Goal: Entertainment & Leisure: Consume media (video, audio)

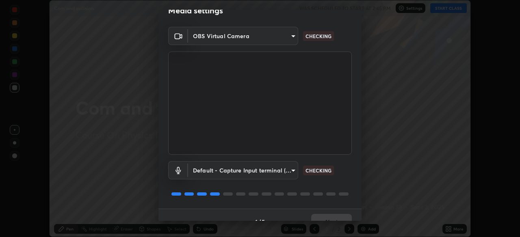
scroll to position [29, 0]
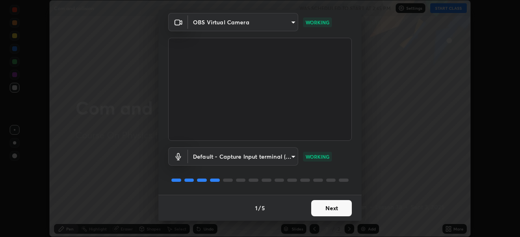
click at [343, 209] on button "Next" at bounding box center [331, 208] width 41 height 16
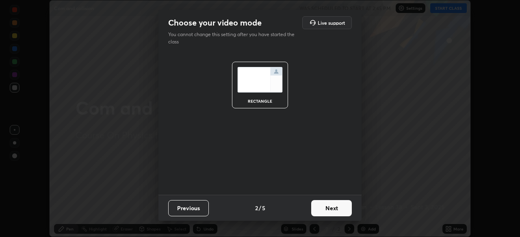
scroll to position [0, 0]
click at [342, 209] on button "Next" at bounding box center [331, 208] width 41 height 16
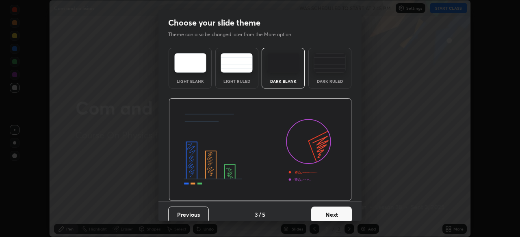
click at [343, 207] on button "Next" at bounding box center [331, 215] width 41 height 16
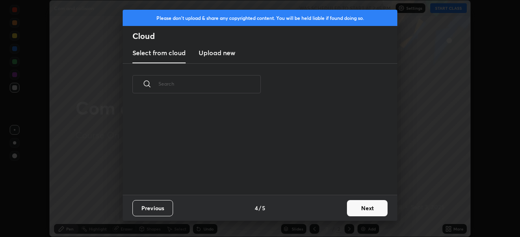
click at [348, 207] on button "Next" at bounding box center [367, 208] width 41 height 16
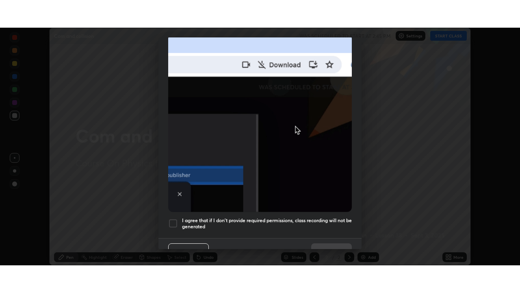
scroll to position [195, 0]
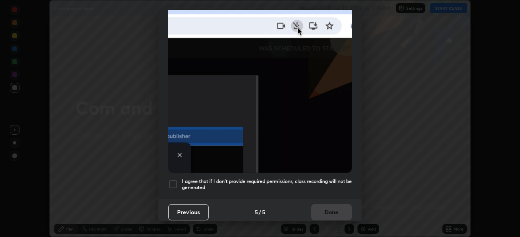
click at [340, 178] on h5 "I agree that if I don't provide required permissions, class recording will not …" at bounding box center [267, 184] width 170 height 13
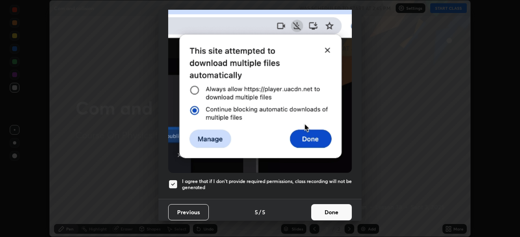
click at [341, 212] on button "Done" at bounding box center [331, 212] width 41 height 16
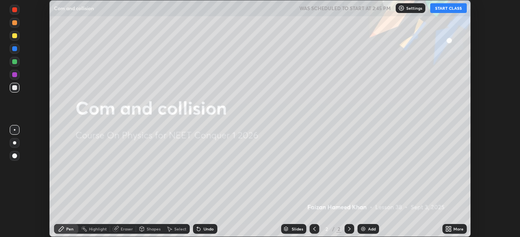
click at [450, 230] on icon at bounding box center [450, 231] width 2 height 2
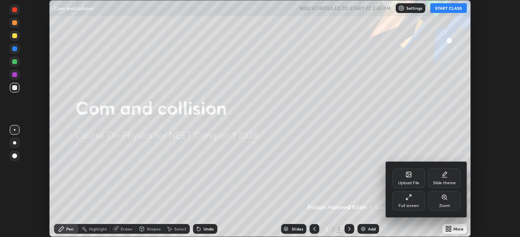
click at [418, 204] on div "Full screen" at bounding box center [409, 206] width 20 height 4
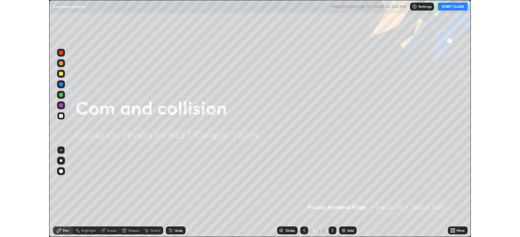
scroll to position [293, 520]
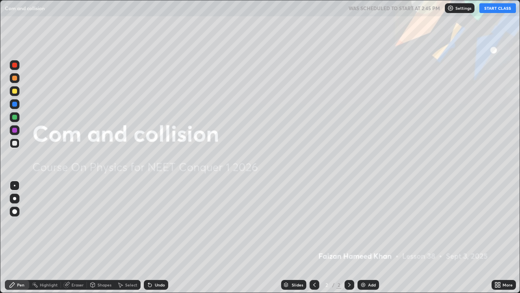
click at [348, 237] on icon at bounding box center [349, 284] width 2 height 4
click at [365, 237] on img at bounding box center [363, 284] width 7 height 7
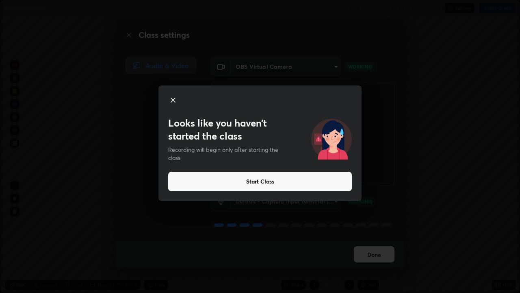
click at [250, 184] on button "Start Class" at bounding box center [260, 181] width 184 height 20
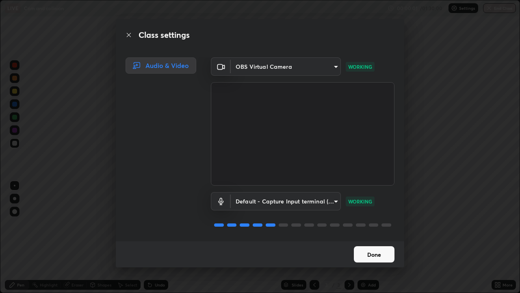
click at [372, 237] on button "Done" at bounding box center [374, 254] width 41 height 16
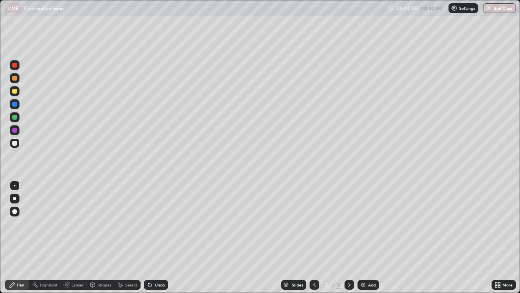
click at [98, 237] on div "Shapes" at bounding box center [105, 284] width 14 height 4
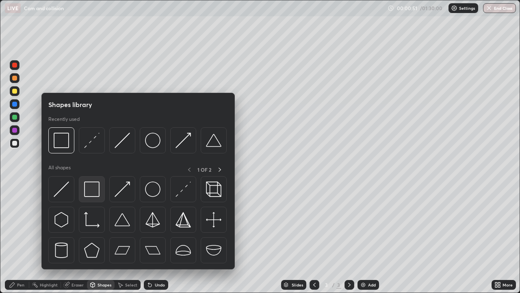
click at [95, 188] on img at bounding box center [91, 188] width 15 height 15
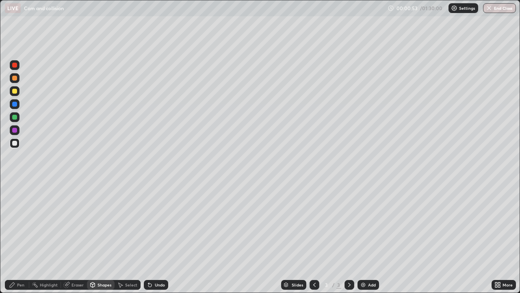
click at [152, 237] on div "Undo" at bounding box center [156, 285] width 24 height 10
click at [19, 92] on div at bounding box center [15, 91] width 10 height 10
click at [13, 237] on icon at bounding box center [12, 284] width 7 height 7
click at [15, 130] on div at bounding box center [14, 130] width 5 height 5
click at [156, 237] on div "Undo" at bounding box center [160, 284] width 10 height 4
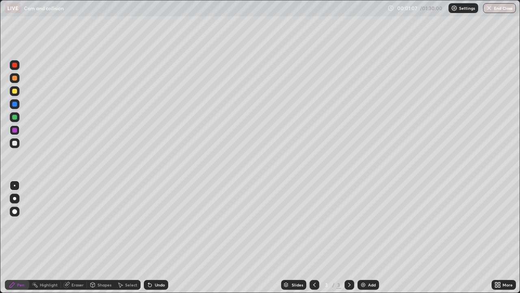
click at [156, 237] on div "Undo" at bounding box center [160, 284] width 10 height 4
click at [100, 237] on div "Shapes" at bounding box center [105, 284] width 14 height 4
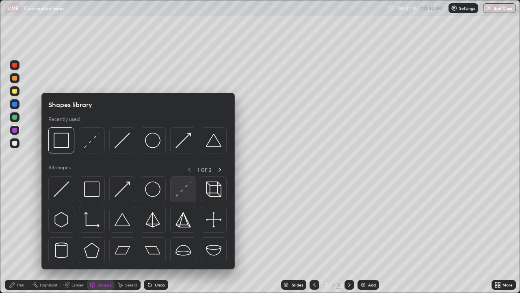
click at [184, 191] on img at bounding box center [183, 188] width 15 height 15
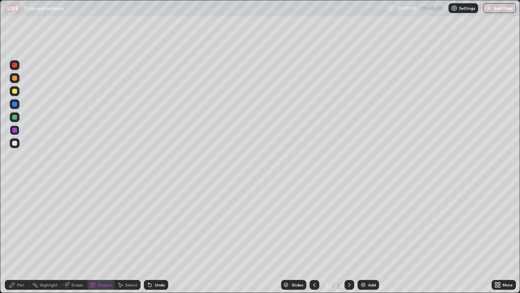
click at [16, 91] on div at bounding box center [14, 91] width 5 height 5
click at [100, 237] on div "Shapes" at bounding box center [105, 284] width 14 height 4
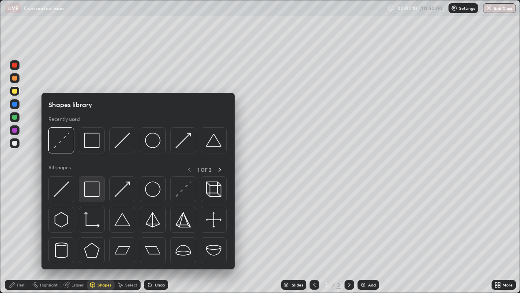
click at [98, 190] on img at bounding box center [91, 188] width 15 height 15
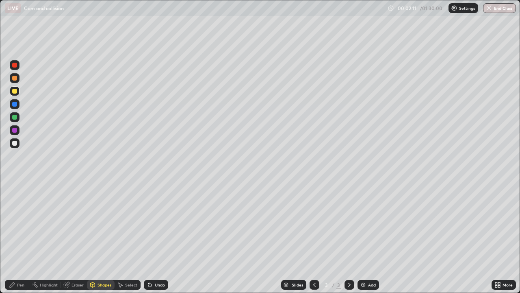
click at [17, 143] on div at bounding box center [15, 143] width 10 height 10
click at [23, 237] on div "Pen" at bounding box center [20, 284] width 7 height 4
click at [18, 127] on div at bounding box center [15, 130] width 10 height 10
click at [98, 237] on div "Shapes" at bounding box center [105, 284] width 14 height 4
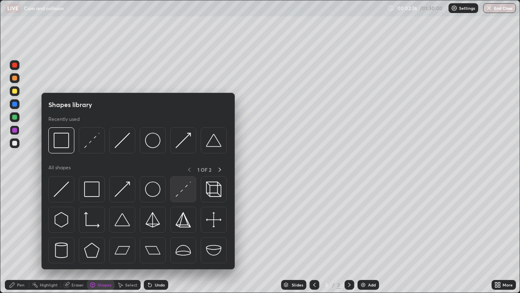
click at [185, 191] on img at bounding box center [183, 188] width 15 height 15
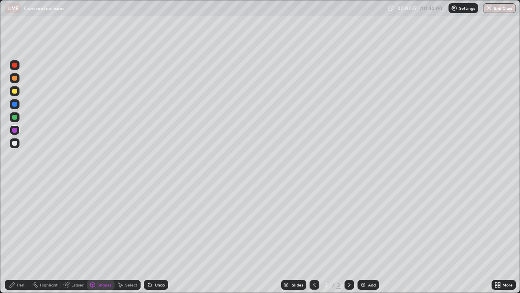
click at [18, 117] on div at bounding box center [15, 117] width 10 height 10
click at [21, 237] on div "Pen" at bounding box center [17, 285] width 24 height 10
click at [16, 78] on div at bounding box center [14, 78] width 5 height 5
click at [160, 237] on div "Undo" at bounding box center [160, 284] width 10 height 4
click at [349, 237] on icon at bounding box center [349, 284] width 7 height 7
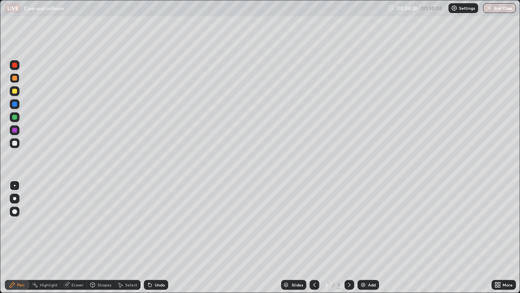
click at [361, 237] on div "Add" at bounding box center [369, 285] width 22 height 10
click at [15, 143] on div at bounding box center [14, 143] width 5 height 5
click at [314, 237] on icon at bounding box center [314, 284] width 7 height 7
click at [349, 237] on icon at bounding box center [349, 284] width 2 height 4
click at [310, 237] on div at bounding box center [315, 285] width 10 height 10
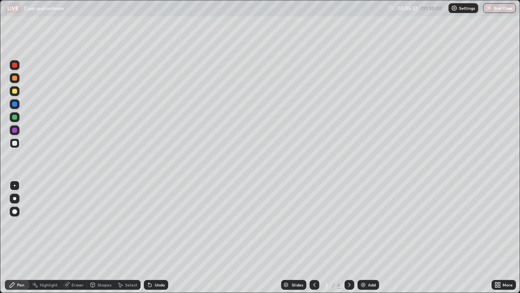
click at [314, 237] on icon at bounding box center [314, 284] width 7 height 7
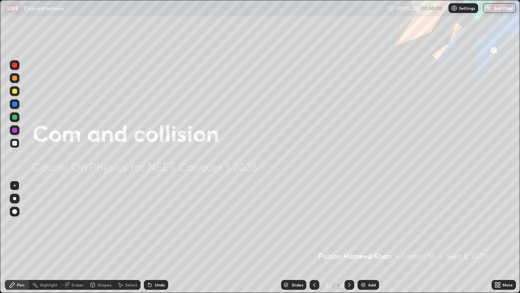
click at [349, 237] on icon at bounding box center [349, 284] width 2 height 4
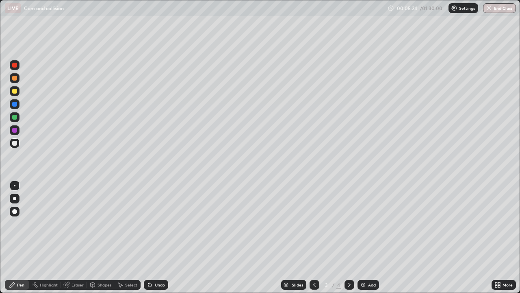
click at [349, 237] on icon at bounding box center [349, 284] width 7 height 7
click at [19, 90] on div at bounding box center [15, 91] width 10 height 10
click at [152, 237] on div "Undo" at bounding box center [156, 285] width 24 height 10
click at [18, 130] on div at bounding box center [15, 130] width 10 height 10
click at [317, 237] on div at bounding box center [315, 285] width 10 height 10
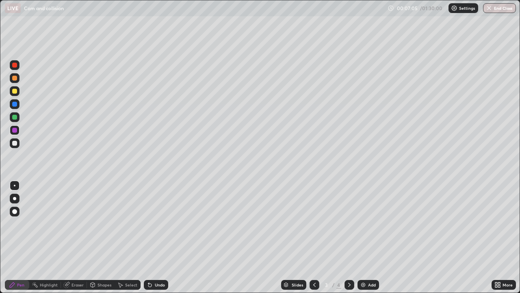
click at [349, 237] on icon at bounding box center [349, 284] width 2 height 4
click at [314, 237] on icon at bounding box center [314, 284] width 7 height 7
click at [350, 237] on icon at bounding box center [349, 284] width 7 height 7
click at [314, 237] on icon at bounding box center [314, 284] width 7 height 7
click at [16, 141] on div at bounding box center [14, 143] width 5 height 5
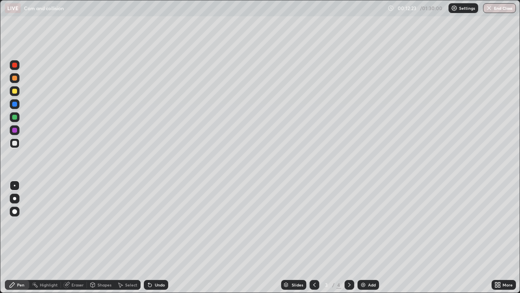
click at [348, 237] on icon at bounding box center [349, 284] width 7 height 7
click at [15, 117] on div at bounding box center [14, 117] width 5 height 5
click at [349, 237] on icon at bounding box center [349, 284] width 7 height 7
click at [363, 237] on img at bounding box center [363, 284] width 7 height 7
click at [99, 237] on div "Shapes" at bounding box center [105, 284] width 14 height 4
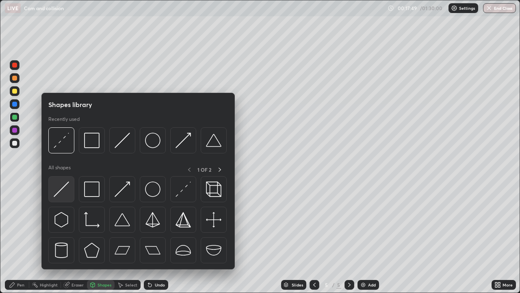
click at [56, 198] on div at bounding box center [61, 189] width 26 height 26
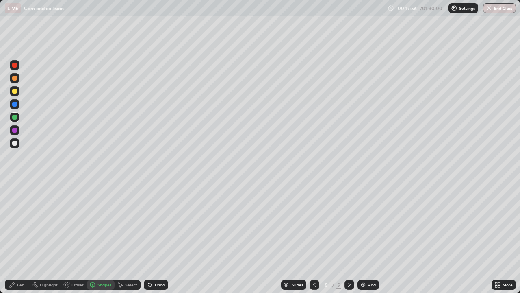
click at [16, 91] on div at bounding box center [14, 91] width 5 height 5
click at [17, 237] on div "Pen" at bounding box center [20, 284] width 7 height 4
click at [15, 130] on div at bounding box center [14, 130] width 5 height 5
click at [106, 237] on div "Shapes" at bounding box center [105, 284] width 14 height 4
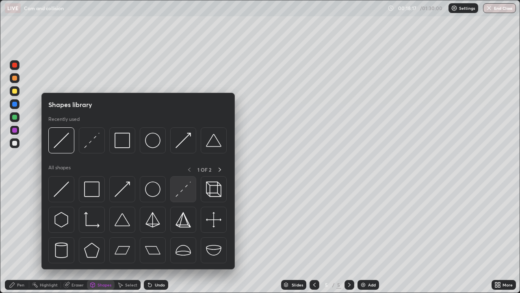
click at [182, 190] on img at bounding box center [183, 188] width 15 height 15
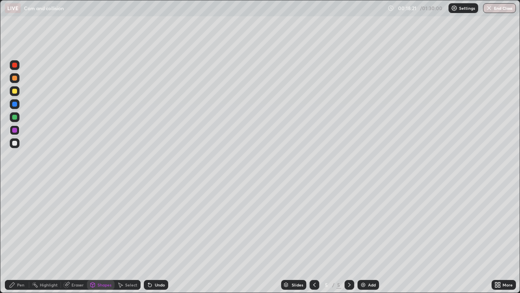
click at [15, 143] on div at bounding box center [14, 143] width 5 height 5
click at [17, 237] on div "Pen" at bounding box center [20, 284] width 7 height 4
click at [18, 91] on div at bounding box center [15, 91] width 10 height 10
click at [15, 116] on div at bounding box center [14, 117] width 5 height 5
click at [346, 237] on icon at bounding box center [349, 284] width 7 height 7
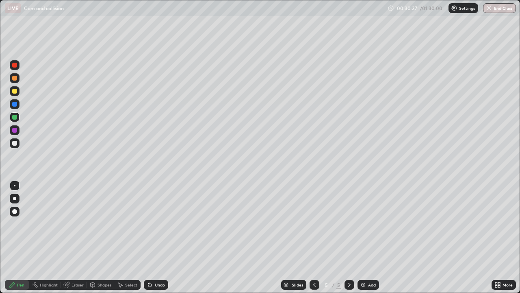
click at [362, 237] on img at bounding box center [363, 284] width 7 height 7
click at [150, 237] on icon at bounding box center [149, 284] width 3 height 3
click at [151, 237] on icon at bounding box center [150, 284] width 7 height 7
click at [95, 237] on icon at bounding box center [92, 284] width 7 height 7
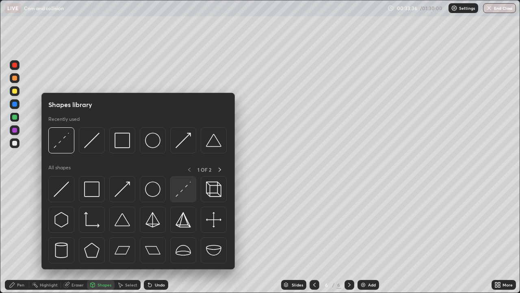
click at [184, 192] on img at bounding box center [183, 188] width 15 height 15
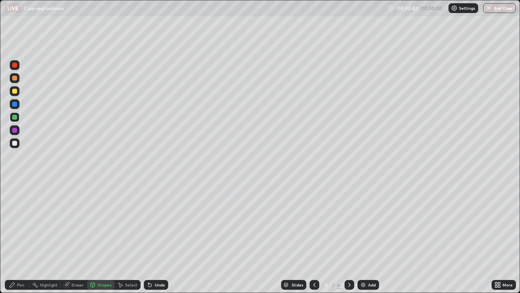
click at [18, 237] on div "Pen" at bounding box center [20, 284] width 7 height 4
click at [15, 104] on div at bounding box center [14, 104] width 5 height 5
click at [104, 237] on div "Shapes" at bounding box center [105, 284] width 14 height 4
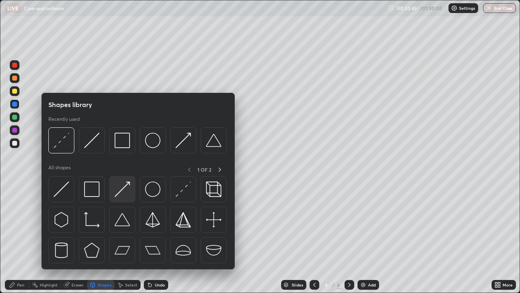
click at [119, 193] on img at bounding box center [122, 188] width 15 height 15
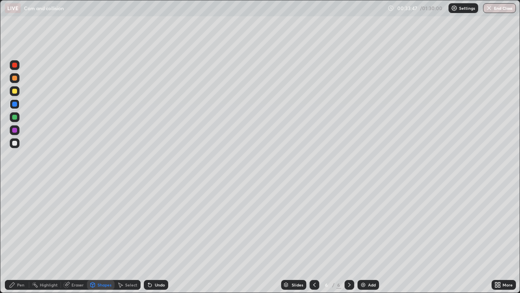
click at [15, 143] on div at bounding box center [14, 143] width 5 height 5
click at [17, 237] on div "Pen" at bounding box center [20, 284] width 7 height 4
click at [93, 237] on icon at bounding box center [93, 284] width 4 height 5
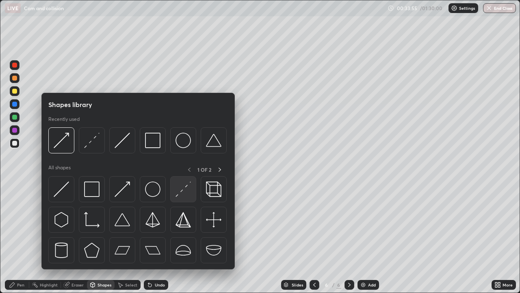
click at [183, 192] on img at bounding box center [183, 188] width 15 height 15
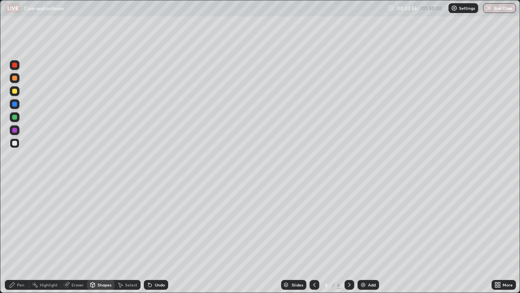
click at [17, 118] on div at bounding box center [14, 117] width 5 height 5
click at [154, 237] on div "Undo" at bounding box center [156, 285] width 24 height 10
click at [16, 237] on div "Pen" at bounding box center [17, 285] width 24 height 10
click at [18, 142] on div at bounding box center [15, 143] width 10 height 10
click at [73, 237] on div "Eraser" at bounding box center [78, 284] width 12 height 4
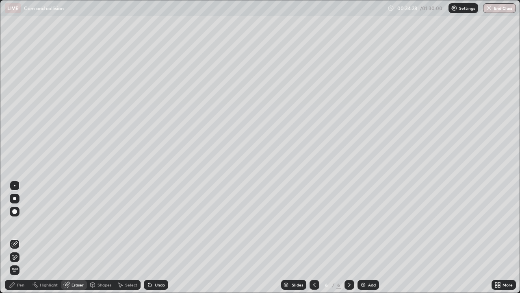
click at [23, 237] on div "Pen" at bounding box center [20, 284] width 7 height 4
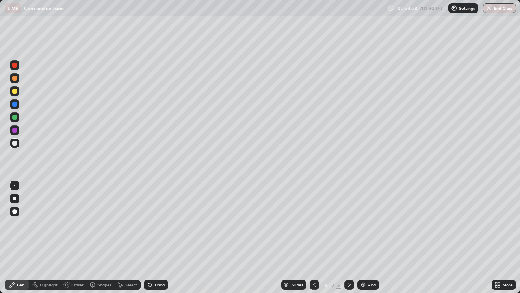
click at [18, 131] on div at bounding box center [15, 130] width 10 height 10
click at [15, 79] on div at bounding box center [14, 78] width 5 height 5
click at [148, 237] on icon at bounding box center [149, 284] width 3 height 3
click at [16, 102] on div at bounding box center [14, 104] width 5 height 5
click at [17, 66] on div at bounding box center [14, 65] width 5 height 5
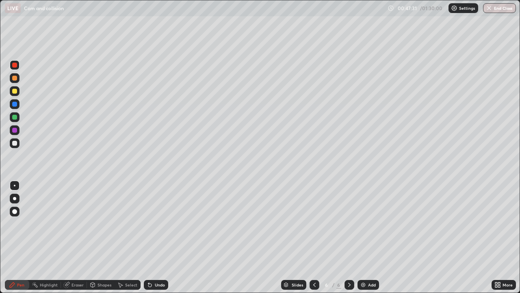
click at [18, 77] on div at bounding box center [15, 78] width 10 height 10
click at [153, 237] on div "Undo" at bounding box center [156, 285] width 24 height 10
click at [348, 237] on div at bounding box center [350, 285] width 10 height 10
click at [347, 237] on icon at bounding box center [349, 284] width 7 height 7
click at [366, 237] on div "Add" at bounding box center [369, 285] width 22 height 10
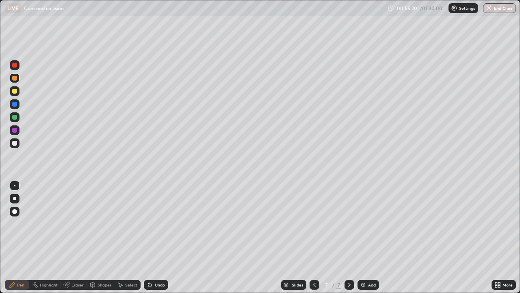
click at [98, 237] on div "Shapes" at bounding box center [105, 284] width 14 height 4
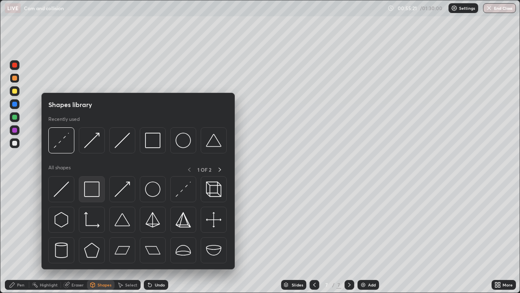
click at [94, 191] on img at bounding box center [91, 188] width 15 height 15
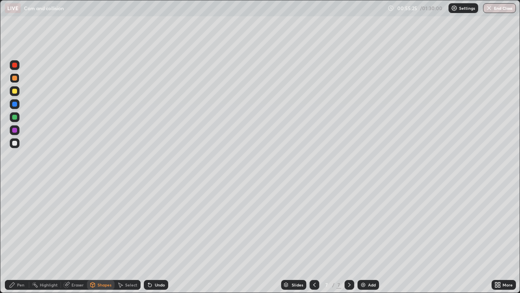
click at [148, 237] on icon at bounding box center [149, 284] width 3 height 3
click at [93, 237] on icon at bounding box center [93, 284] width 4 height 5
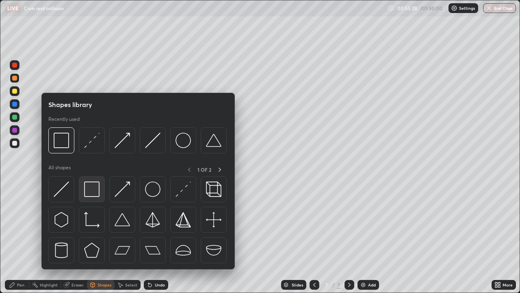
click at [89, 189] on img at bounding box center [91, 188] width 15 height 15
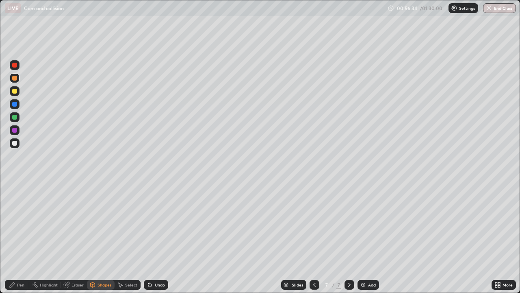
click at [17, 104] on div at bounding box center [15, 104] width 10 height 10
click at [20, 237] on div "Pen" at bounding box center [20, 284] width 7 height 4
click at [18, 117] on div at bounding box center [15, 117] width 10 height 10
click at [18, 93] on div at bounding box center [15, 91] width 10 height 10
click at [23, 237] on div "Pen" at bounding box center [20, 284] width 7 height 4
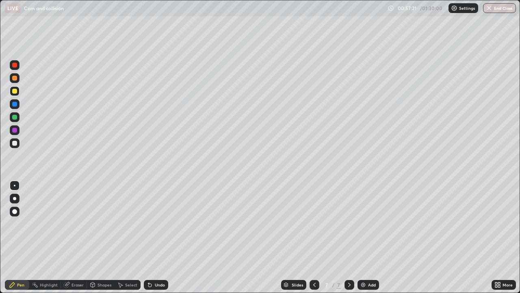
click at [19, 147] on div at bounding box center [15, 143] width 10 height 13
click at [95, 237] on icon at bounding box center [92, 284] width 7 height 7
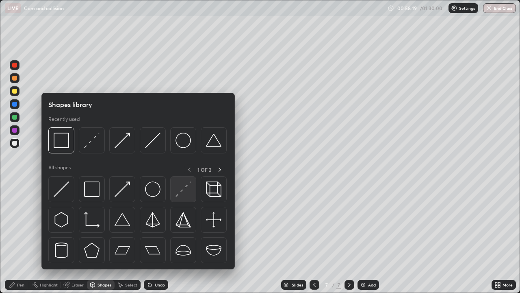
click at [178, 195] on img at bounding box center [183, 188] width 15 height 15
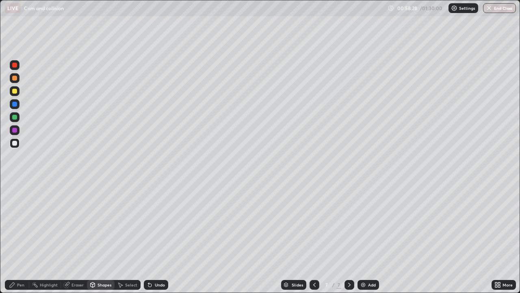
click at [17, 144] on div at bounding box center [15, 143] width 10 height 10
click at [18, 237] on div "Pen" at bounding box center [20, 284] width 7 height 4
click at [16, 79] on div at bounding box center [14, 78] width 5 height 5
click at [155, 237] on div "Undo" at bounding box center [160, 284] width 10 height 4
click at [156, 237] on div "Undo" at bounding box center [160, 284] width 10 height 4
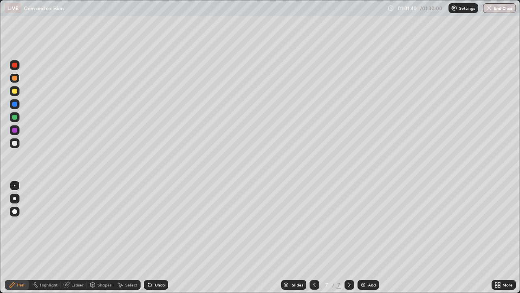
click at [157, 237] on div "Undo" at bounding box center [160, 284] width 10 height 4
click at [159, 237] on div "Undo" at bounding box center [160, 284] width 10 height 4
click at [156, 237] on div "Undo" at bounding box center [160, 284] width 10 height 4
click at [155, 237] on div "Undo" at bounding box center [160, 284] width 10 height 4
click at [156, 237] on div "Undo" at bounding box center [156, 285] width 24 height 10
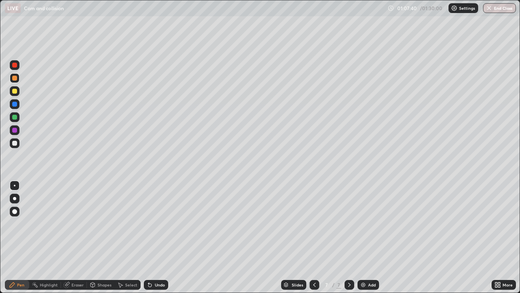
click at [153, 237] on div "Undo" at bounding box center [156, 285] width 24 height 10
click at [359, 237] on div "Add" at bounding box center [369, 285] width 22 height 10
click at [17, 143] on div at bounding box center [14, 143] width 5 height 5
click at [17, 237] on div "Pen" at bounding box center [17, 285] width 24 height 10
click at [497, 237] on icon at bounding box center [496, 283] width 2 height 2
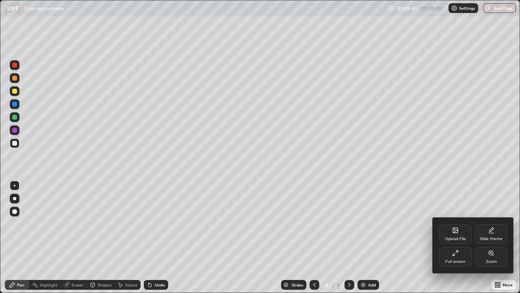
click at [456, 237] on icon at bounding box center [455, 253] width 7 height 7
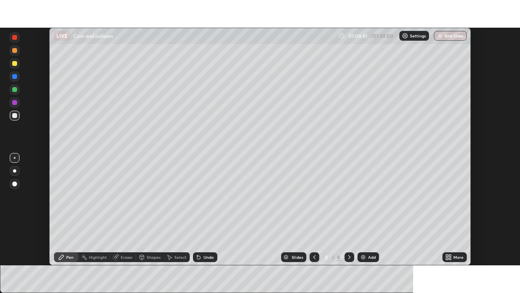
scroll to position [40399, 40116]
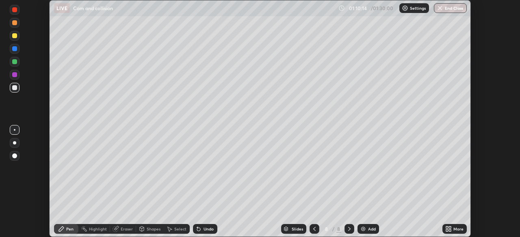
click at [447, 228] on icon at bounding box center [447, 228] width 2 height 2
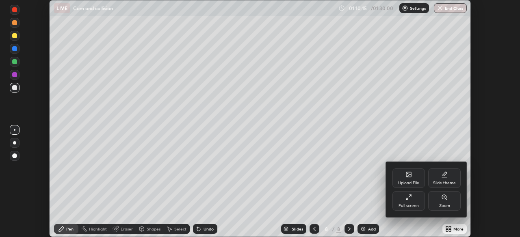
click at [411, 205] on div "Full screen" at bounding box center [409, 206] width 20 height 4
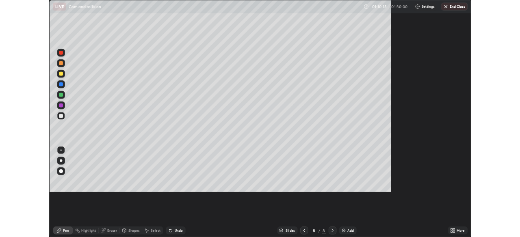
scroll to position [293, 520]
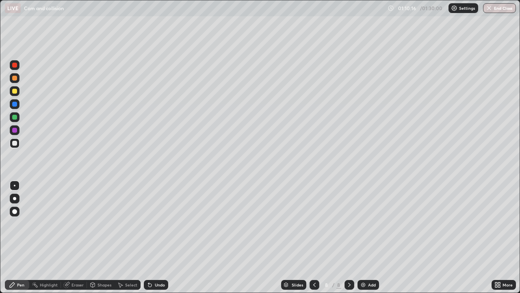
click at [100, 237] on div "Shapes" at bounding box center [105, 284] width 14 height 4
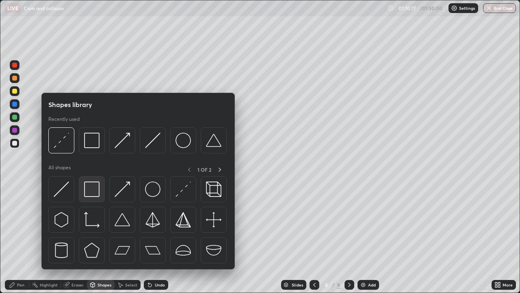
click at [91, 191] on img at bounding box center [91, 188] width 15 height 15
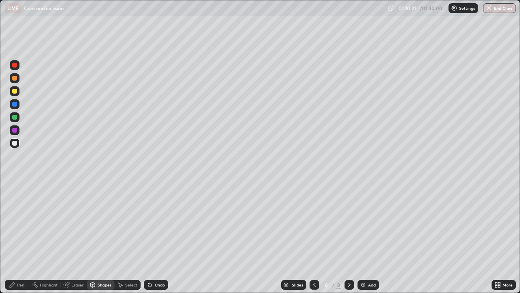
click at [95, 237] on icon at bounding box center [92, 284] width 7 height 7
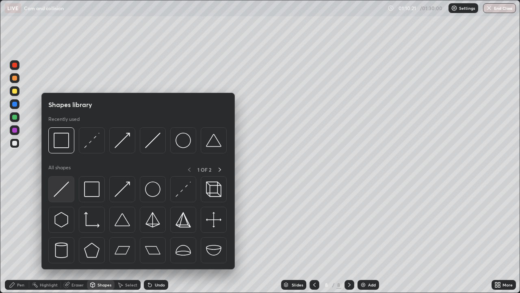
click at [68, 189] on img at bounding box center [61, 188] width 15 height 15
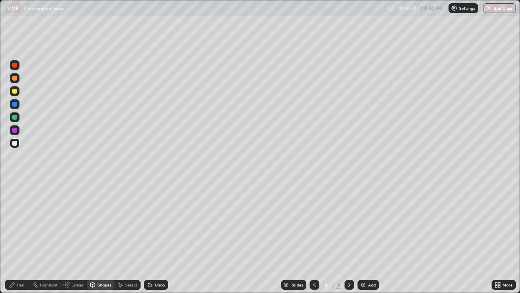
click at [19, 143] on div at bounding box center [15, 143] width 10 height 10
click at [93, 237] on icon at bounding box center [93, 284] width 4 height 5
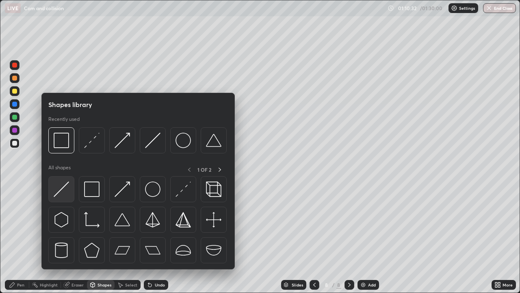
click at [64, 189] on img at bounding box center [61, 188] width 15 height 15
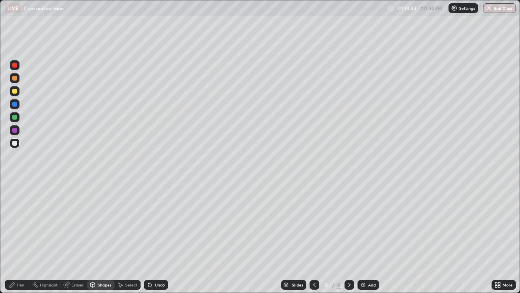
click at [18, 116] on div at bounding box center [15, 117] width 10 height 10
click at [17, 90] on div at bounding box center [15, 91] width 10 height 10
click at [16, 237] on div "Pen" at bounding box center [17, 285] width 24 height 10
click at [74, 237] on div "Eraser" at bounding box center [78, 284] width 12 height 4
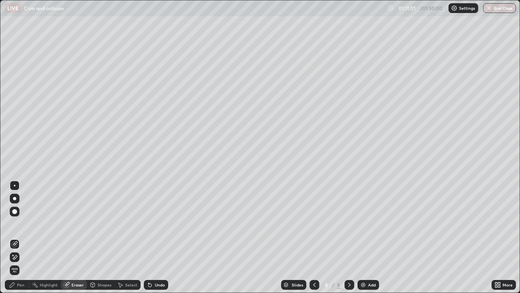
click at [150, 237] on icon at bounding box center [149, 284] width 3 height 3
click at [19, 237] on div "Pen" at bounding box center [17, 285] width 24 height 10
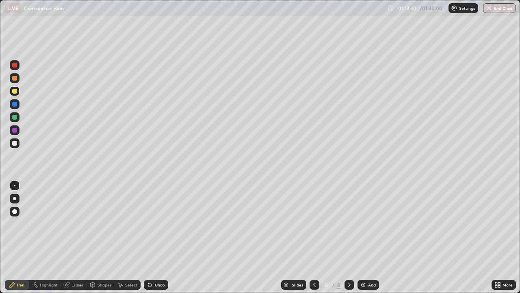
click at [96, 237] on div "Shapes" at bounding box center [101, 285] width 28 height 10
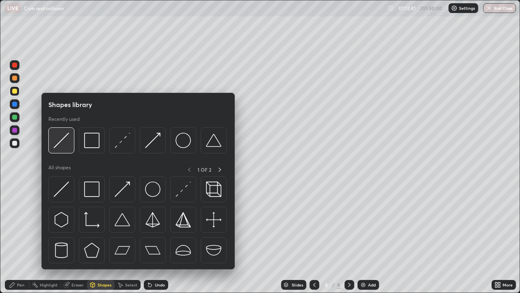
click at [63, 143] on img at bounding box center [61, 139] width 15 height 15
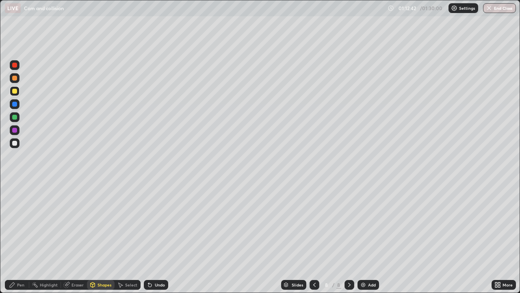
click at [15, 143] on div at bounding box center [14, 143] width 5 height 5
click at [101, 237] on div "Shapes" at bounding box center [105, 284] width 14 height 4
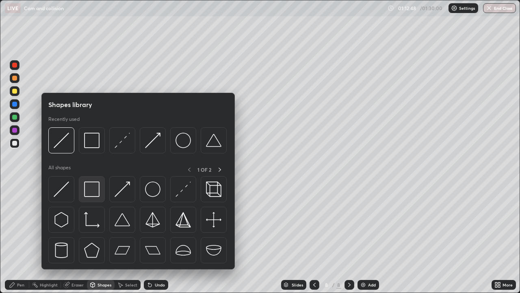
click at [93, 190] on img at bounding box center [91, 188] width 15 height 15
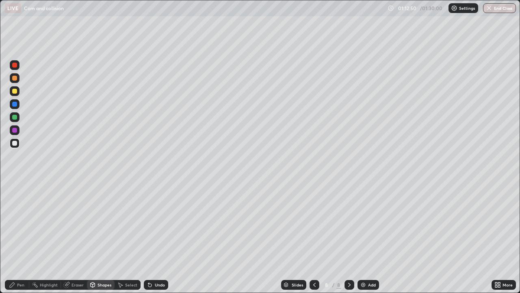
click at [15, 106] on div at bounding box center [14, 104] width 5 height 5
click at [18, 118] on div at bounding box center [15, 117] width 10 height 10
click at [21, 237] on div "Pen" at bounding box center [20, 284] width 7 height 4
click at [18, 143] on div at bounding box center [15, 143] width 10 height 10
click at [152, 237] on icon at bounding box center [150, 284] width 7 height 7
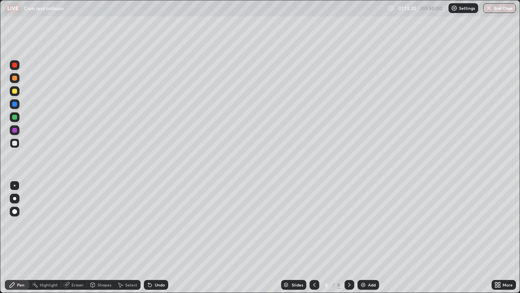
click at [102, 237] on div "Shapes" at bounding box center [105, 284] width 14 height 4
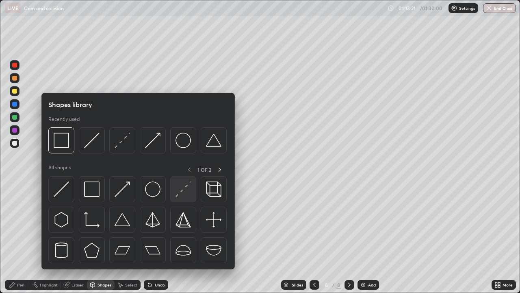
click at [180, 190] on img at bounding box center [183, 188] width 15 height 15
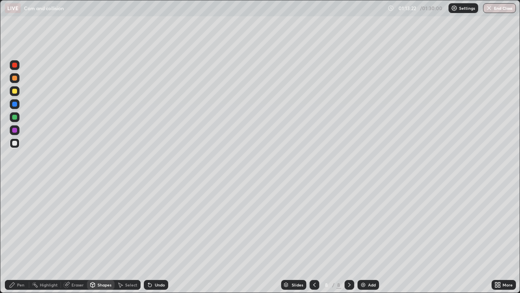
click at [15, 130] on div at bounding box center [14, 130] width 5 height 5
click at [18, 143] on div at bounding box center [15, 143] width 10 height 10
click at [13, 237] on icon at bounding box center [12, 284] width 5 height 5
click at [17, 79] on div at bounding box center [15, 78] width 10 height 10
click at [161, 237] on div "Undo" at bounding box center [160, 284] width 10 height 4
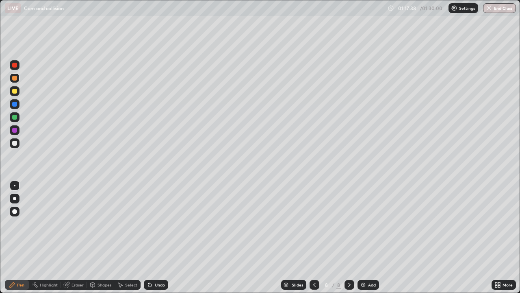
click at [157, 237] on div "Undo" at bounding box center [156, 285] width 24 height 10
click at [15, 117] on div at bounding box center [14, 117] width 5 height 5
click at [18, 67] on div at bounding box center [15, 65] width 10 height 10
click at [349, 237] on icon at bounding box center [349, 284] width 7 height 7
click at [359, 237] on div "Add" at bounding box center [369, 285] width 22 height 10
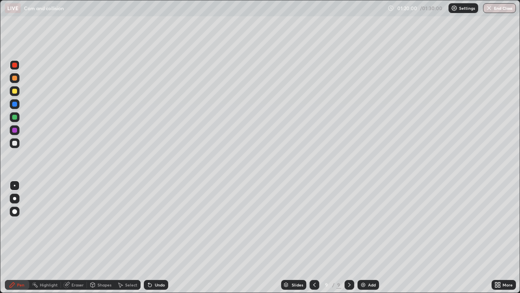
click at [310, 237] on div at bounding box center [315, 285] width 10 height 10
click at [348, 237] on icon at bounding box center [349, 284] width 7 height 7
click at [314, 237] on icon at bounding box center [314, 284] width 7 height 7
click at [349, 237] on icon at bounding box center [349, 284] width 7 height 7
click at [152, 237] on div "Undo" at bounding box center [156, 285] width 24 height 10
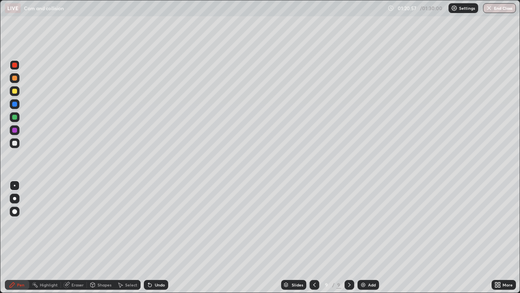
click at [149, 237] on icon at bounding box center [149, 284] width 3 height 3
click at [155, 237] on div "Undo" at bounding box center [160, 284] width 10 height 4
click at [149, 237] on icon at bounding box center [149, 284] width 3 height 3
click at [314, 237] on icon at bounding box center [314, 284] width 7 height 7
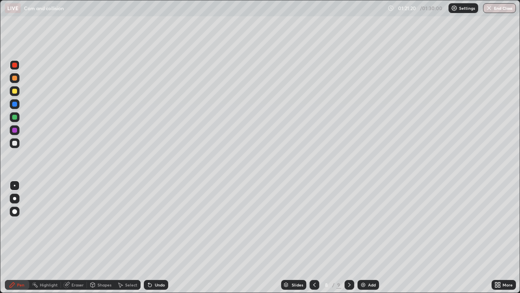
click at [345, 237] on div at bounding box center [350, 285] width 10 height 10
click at [314, 237] on icon at bounding box center [314, 284] width 7 height 7
click at [349, 237] on icon at bounding box center [349, 284] width 7 height 7
click at [18, 118] on div at bounding box center [15, 117] width 10 height 10
click at [311, 237] on icon at bounding box center [314, 284] width 7 height 7
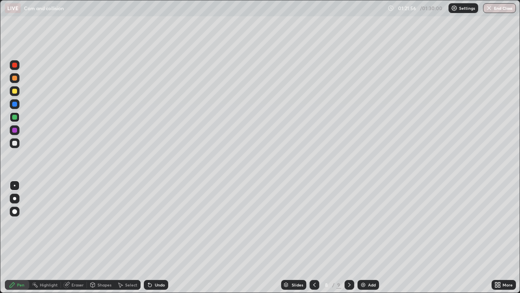
click at [349, 237] on div at bounding box center [350, 285] width 10 height 10
click at [316, 237] on div at bounding box center [315, 285] width 10 height 10
click at [351, 237] on div at bounding box center [350, 285] width 10 height 10
click at [496, 237] on icon at bounding box center [496, 286] width 2 height 2
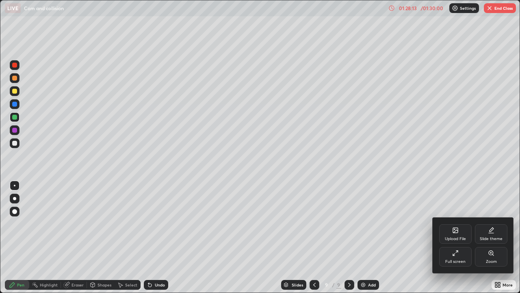
click at [462, 237] on div "Full screen" at bounding box center [455, 261] width 20 height 4
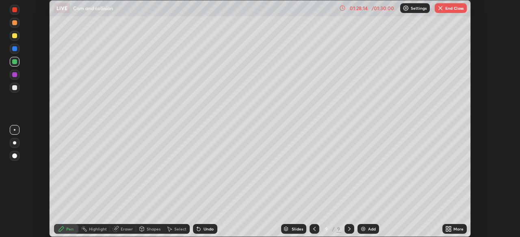
scroll to position [40399, 40116]
click at [456, 6] on button "End Class" at bounding box center [451, 8] width 32 height 10
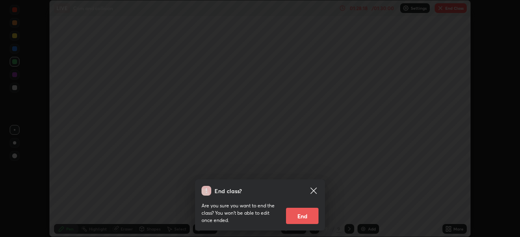
click at [310, 210] on button "End" at bounding box center [302, 216] width 33 height 16
